Goal: Navigation & Orientation: Find specific page/section

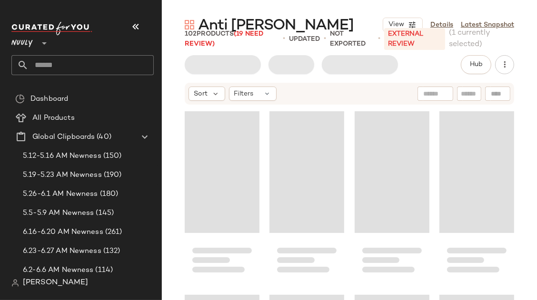
click at [117, 27] on div "Nuuly **" at bounding box center [82, 38] width 142 height 24
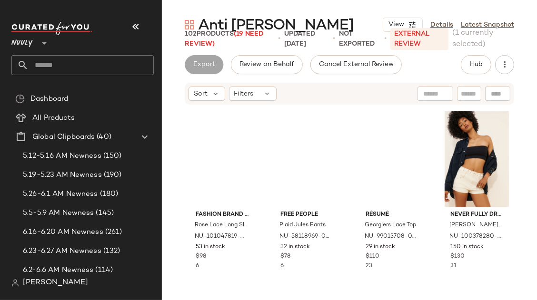
click at [132, 27] on icon "button" at bounding box center [135, 26] width 11 height 11
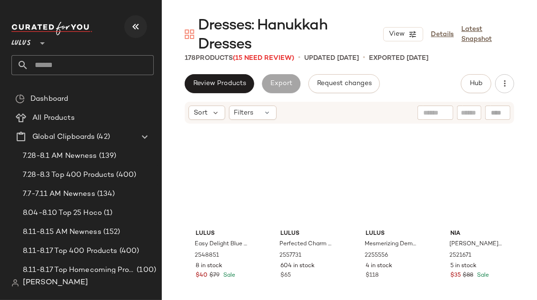
click at [136, 26] on icon "button" at bounding box center [135, 26] width 11 height 11
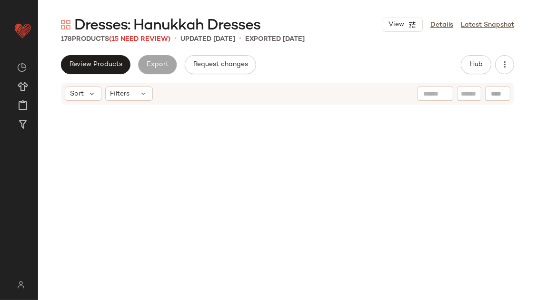
scroll to position [824, 0]
